Goal: Check status: Check status

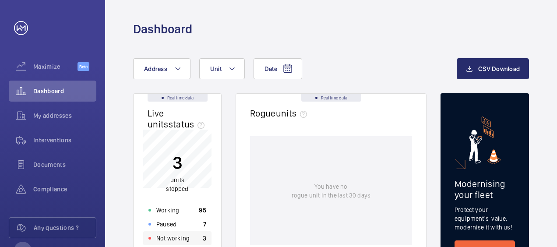
click at [175, 238] on p "Not working" at bounding box center [172, 238] width 33 height 9
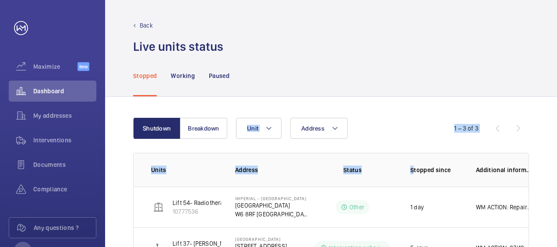
drag, startPoint x: 416, startPoint y: 122, endPoint x: 414, endPoint y: 145, distance: 22.8
click at [414, 145] on wm-front-table "Shutdown Breakdown Address Unit 1 – 3 of 3 Units Address Status Stopped since A…" at bounding box center [331, 213] width 396 height 191
click at [346, 75] on div "Stopped Working Paused" at bounding box center [331, 76] width 396 height 42
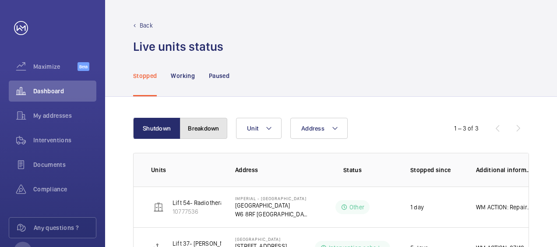
click at [209, 131] on button "Breakdown" at bounding box center [203, 128] width 47 height 21
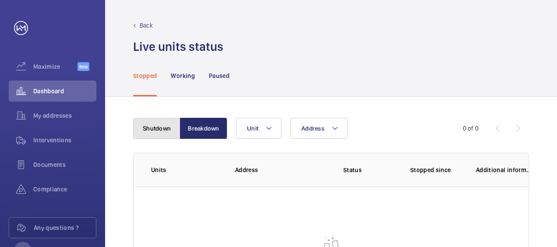
click at [159, 128] on button "Shutdown" at bounding box center [156, 128] width 47 height 21
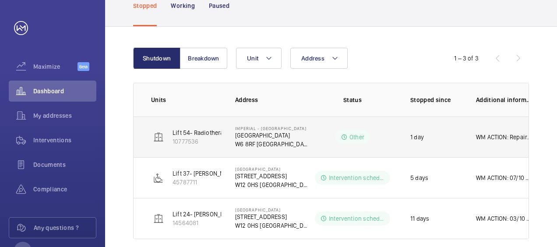
scroll to position [82, 0]
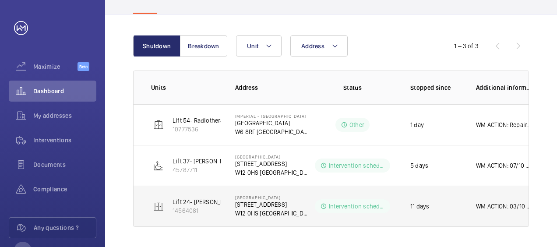
click at [491, 204] on p "WM ACTION: 03/10 Scheduling repair team for wk beginning the 6/10 to drain oil …" at bounding box center [504, 206] width 56 height 9
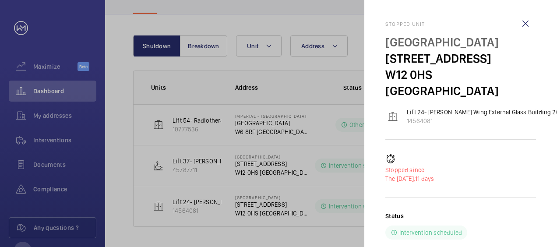
click at [497, 174] on p "The [DATE], 11 days" at bounding box center [460, 178] width 151 height 9
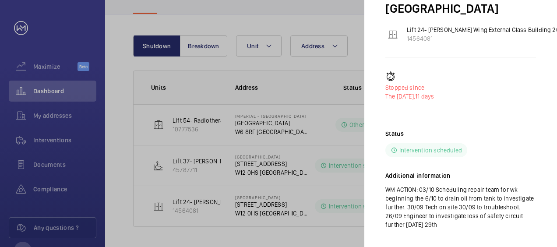
scroll to position [83, 0]
click at [207, 123] on div at bounding box center [278, 123] width 557 height 247
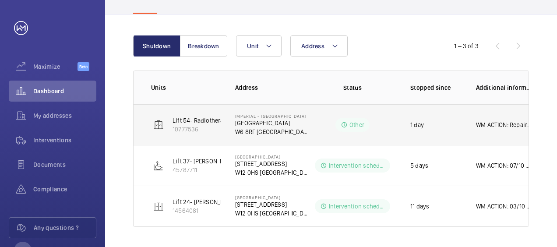
click at [496, 124] on p "WM ACTION: Repairs required to investigate fault. Date TBC. 06/10" at bounding box center [504, 124] width 56 height 9
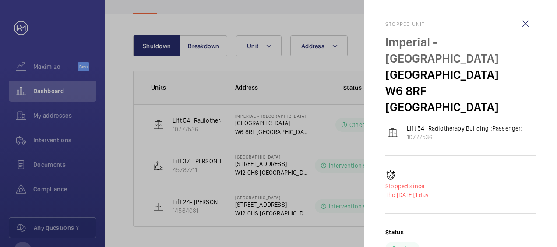
click at [473, 191] on p "The [DATE], 1 day" at bounding box center [460, 195] width 151 height 9
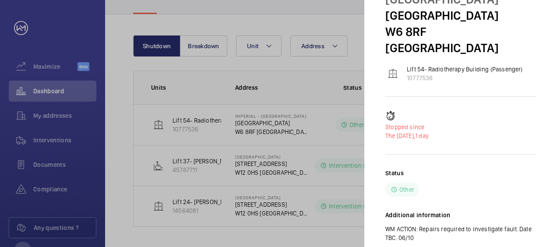
scroll to position [73, 0]
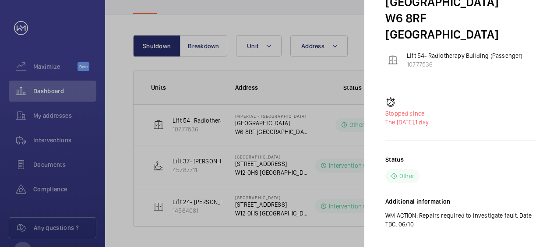
click at [209, 163] on div at bounding box center [278, 123] width 557 height 247
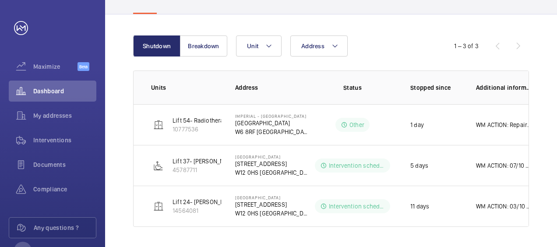
scroll to position [0, 0]
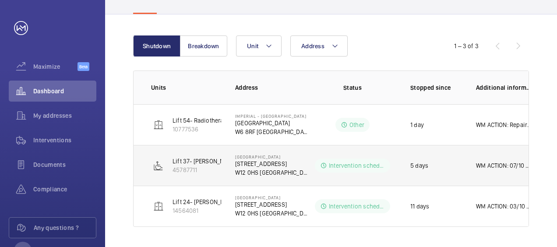
click at [488, 166] on p "WM ACTION: 07/10 Technician to site Weds 08/10 to continue troubleshooting. Ser…" at bounding box center [504, 165] width 56 height 9
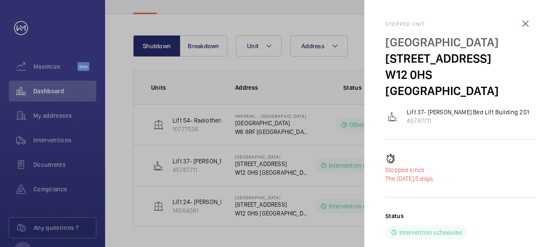
click at [487, 212] on div "Status Intervention scheduled" at bounding box center [460, 226] width 151 height 28
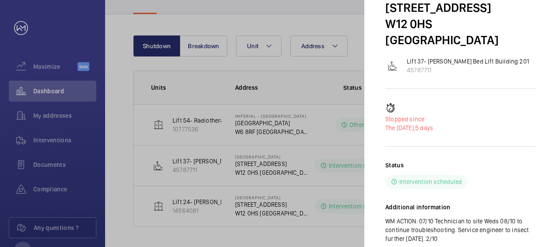
scroll to position [65, 0]
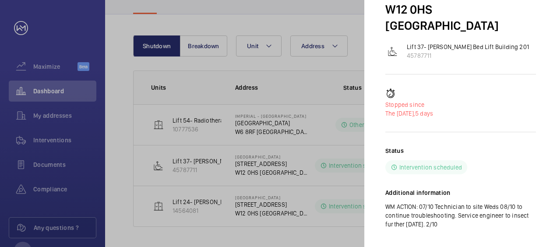
click at [209, 200] on div at bounding box center [278, 123] width 557 height 247
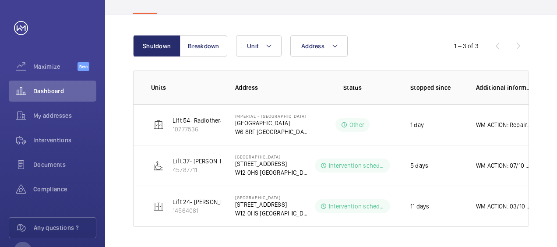
scroll to position [0, 0]
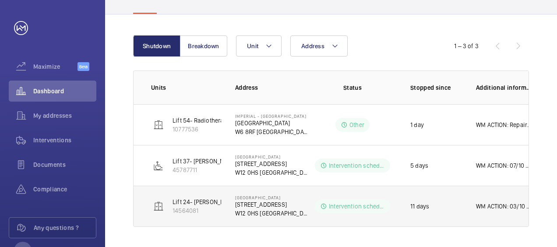
click at [209, 200] on p "Lift 24- [PERSON_NAME] Wing External Glass Building 201" at bounding box center [250, 202] width 155 height 9
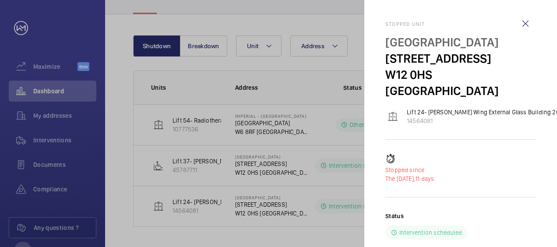
click at [507, 188] on div "Stopped since The [DATE], 11 days Status Intervention scheduled Additional info…" at bounding box center [460, 240] width 151 height 172
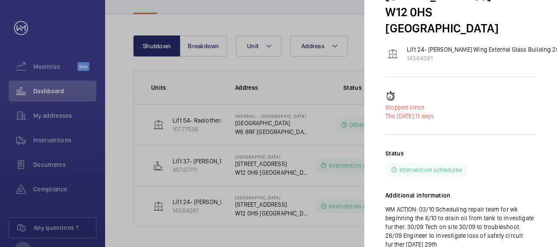
scroll to position [83, 0]
